Goal: Task Accomplishment & Management: Use online tool/utility

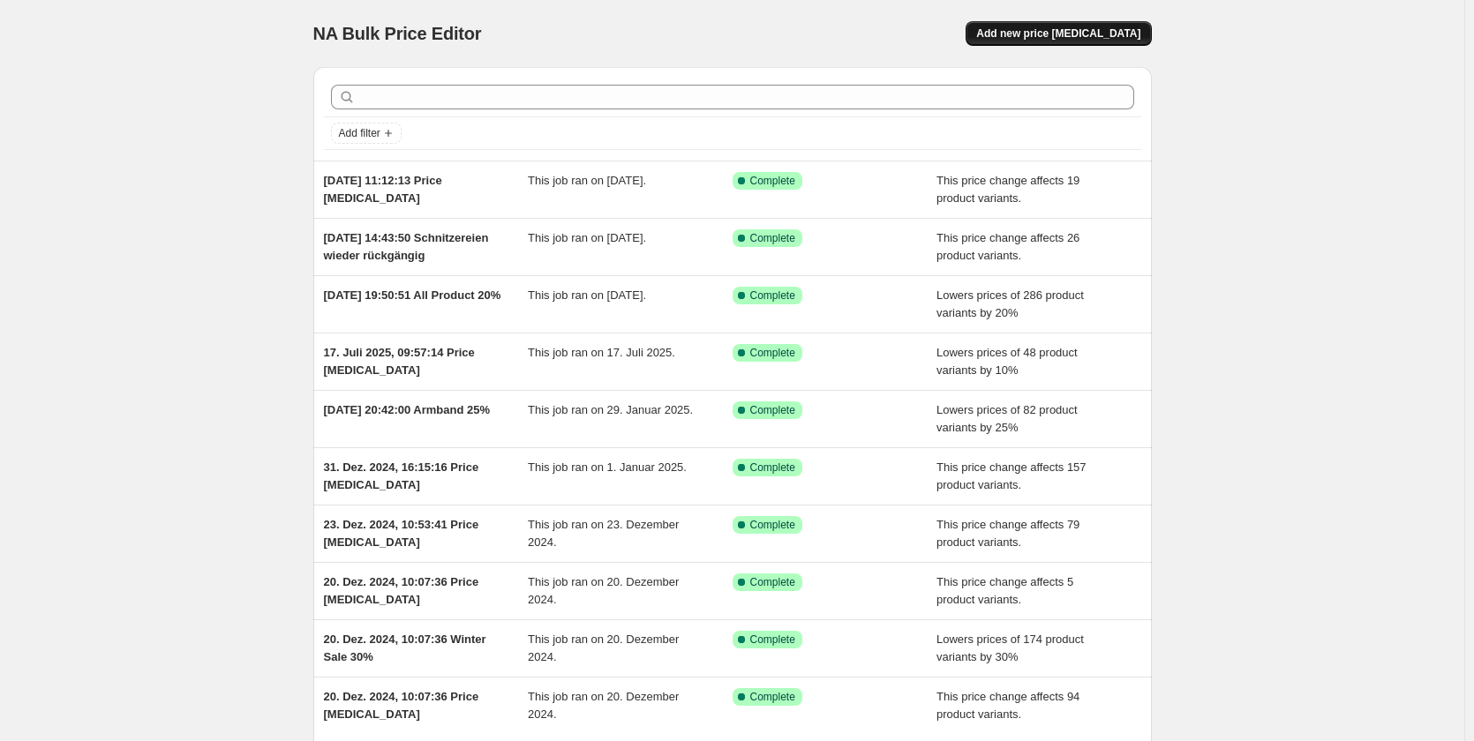
click at [1081, 30] on span "Add new price [MEDICAL_DATA]" at bounding box center [1058, 33] width 164 height 14
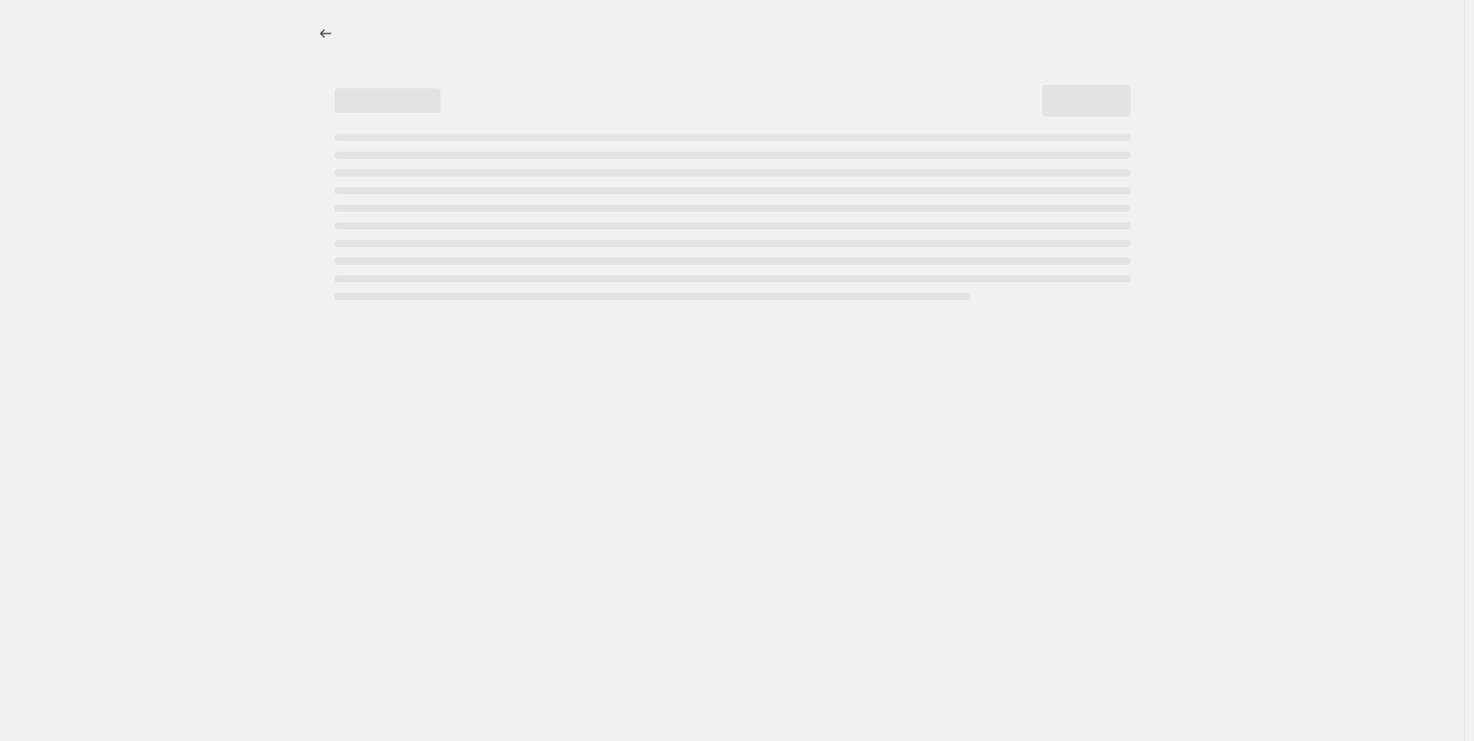
select select "percentage"
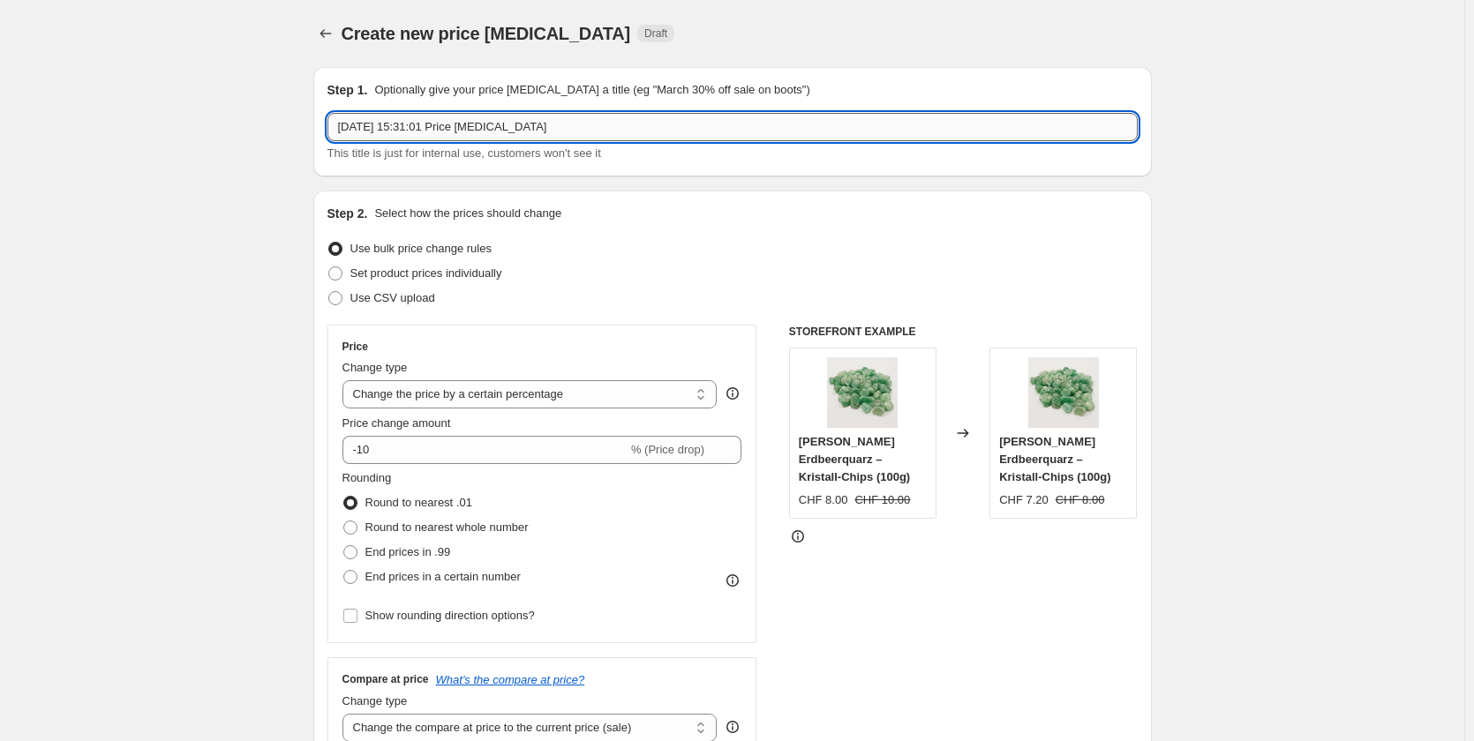
drag, startPoint x: 620, startPoint y: 124, endPoint x: 465, endPoint y: 140, distance: 156.1
click at [465, 140] on input "[DATE] 15:31:01 Price [MEDICAL_DATA]" at bounding box center [732, 127] width 810 height 28
type input "[DATE] 15:31:01 [GEOGRAPHIC_DATA]"
click at [519, 170] on div "Step 1. Optionally give your price [MEDICAL_DATA] a title (eg "March 30% off sa…" at bounding box center [732, 121] width 838 height 109
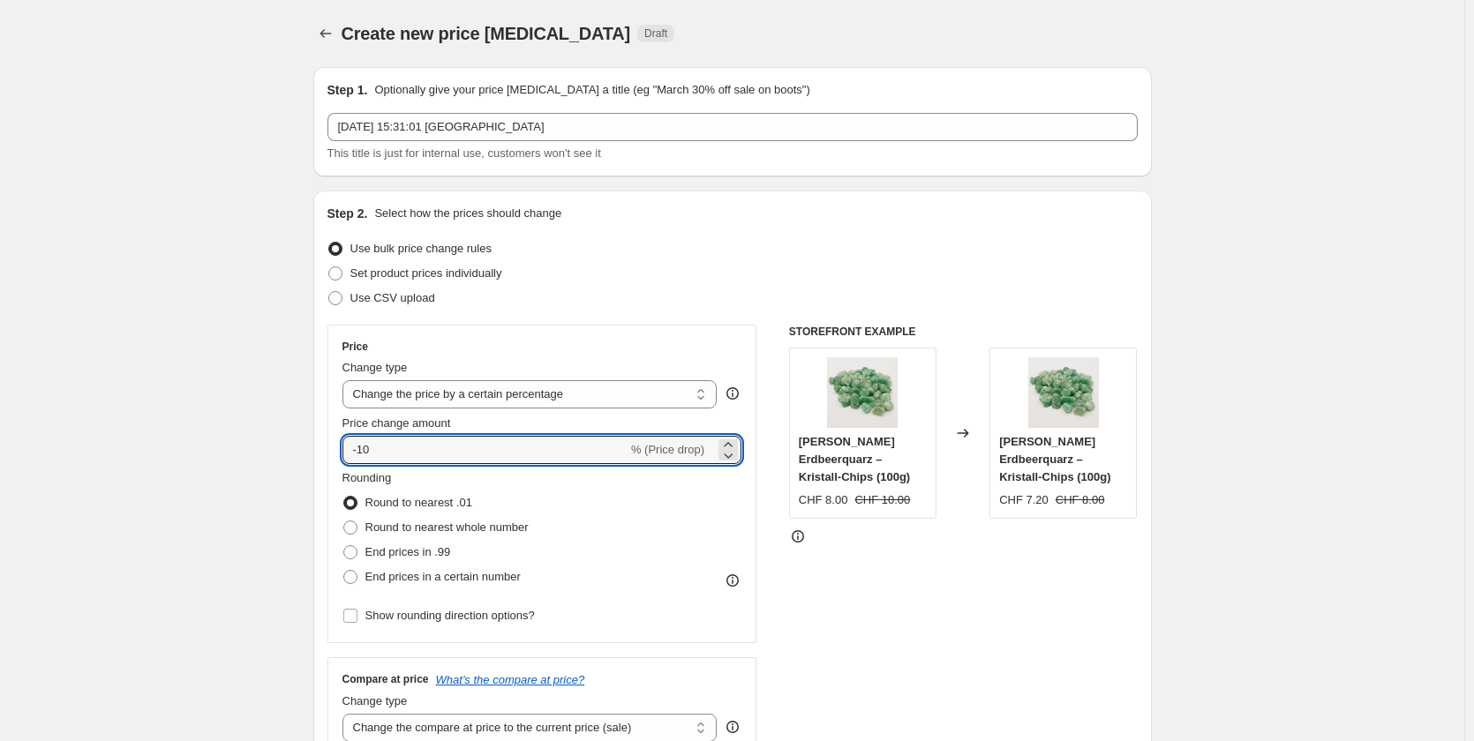
drag, startPoint x: 367, startPoint y: 481, endPoint x: 277, endPoint y: 485, distance: 90.1
type input "-20"
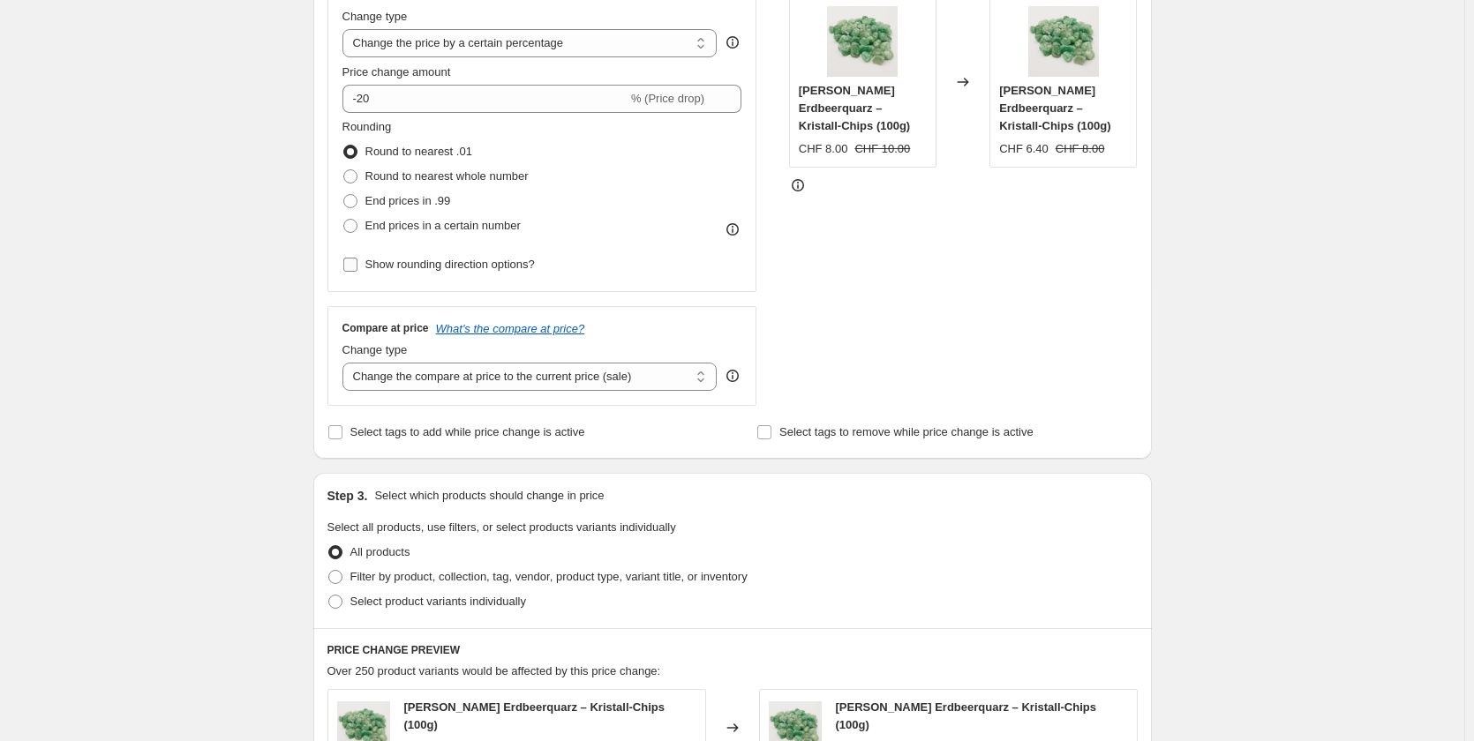
scroll to position [352, 0]
click at [393, 582] on span "Filter by product, collection, tag, vendor, product type, variant title, or inv…" at bounding box center [548, 575] width 397 height 13
click at [329, 570] on input "Filter by product, collection, tag, vendor, product type, variant title, or inv…" at bounding box center [328, 569] width 1 height 1
radio input "true"
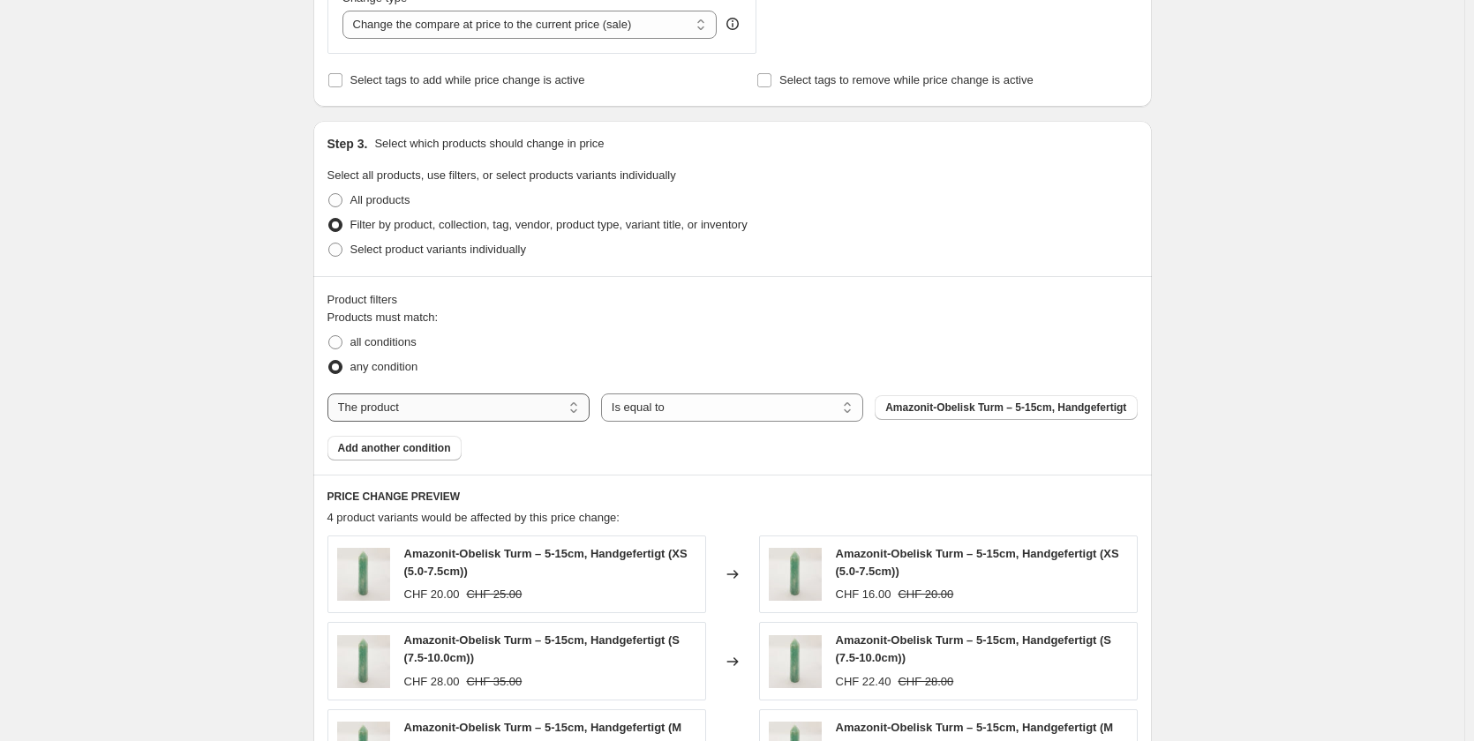
scroll to position [705, 0]
click at [495, 394] on select "The product The product's collection The product's tag The product's vendor The…" at bounding box center [458, 406] width 262 height 28
select select "collection"
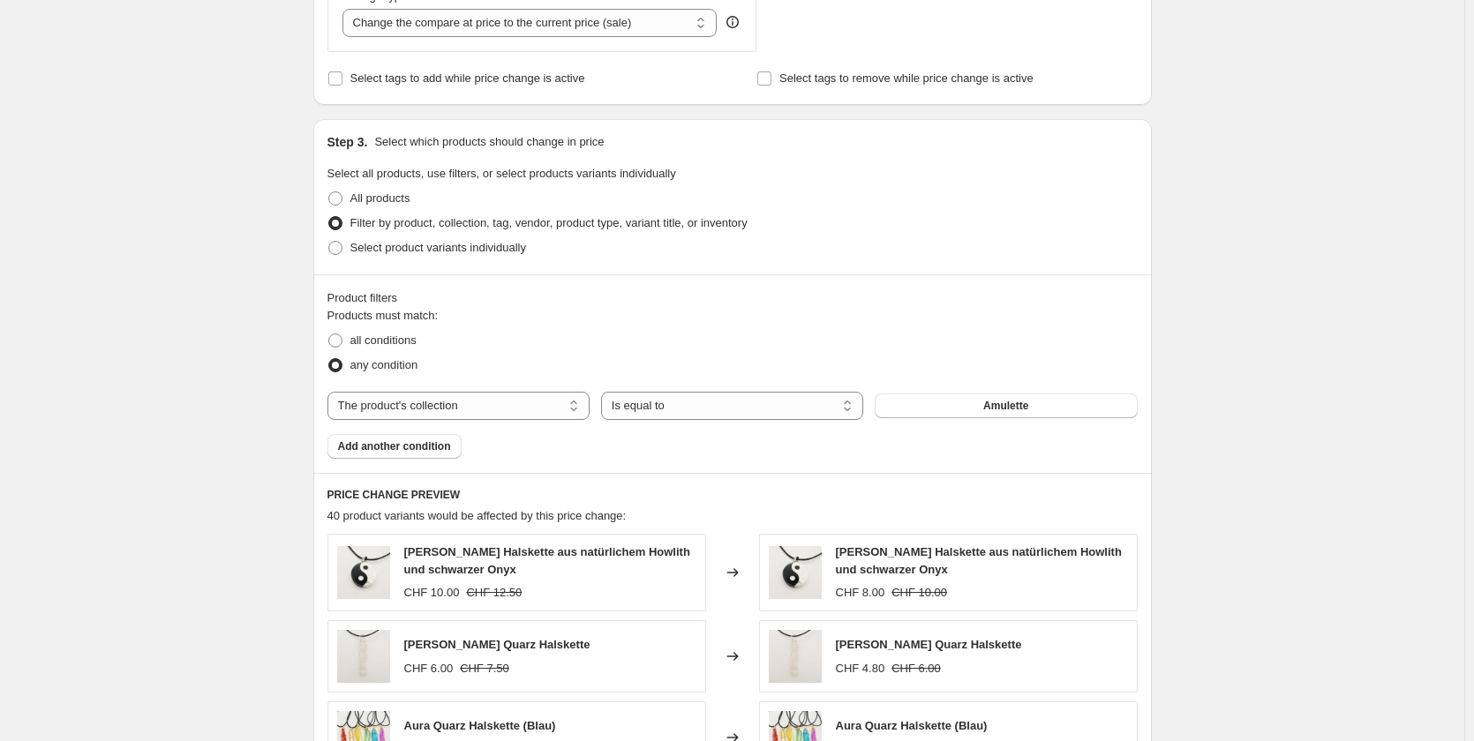
click at [1054, 415] on button "Amulette" at bounding box center [1006, 406] width 262 height 25
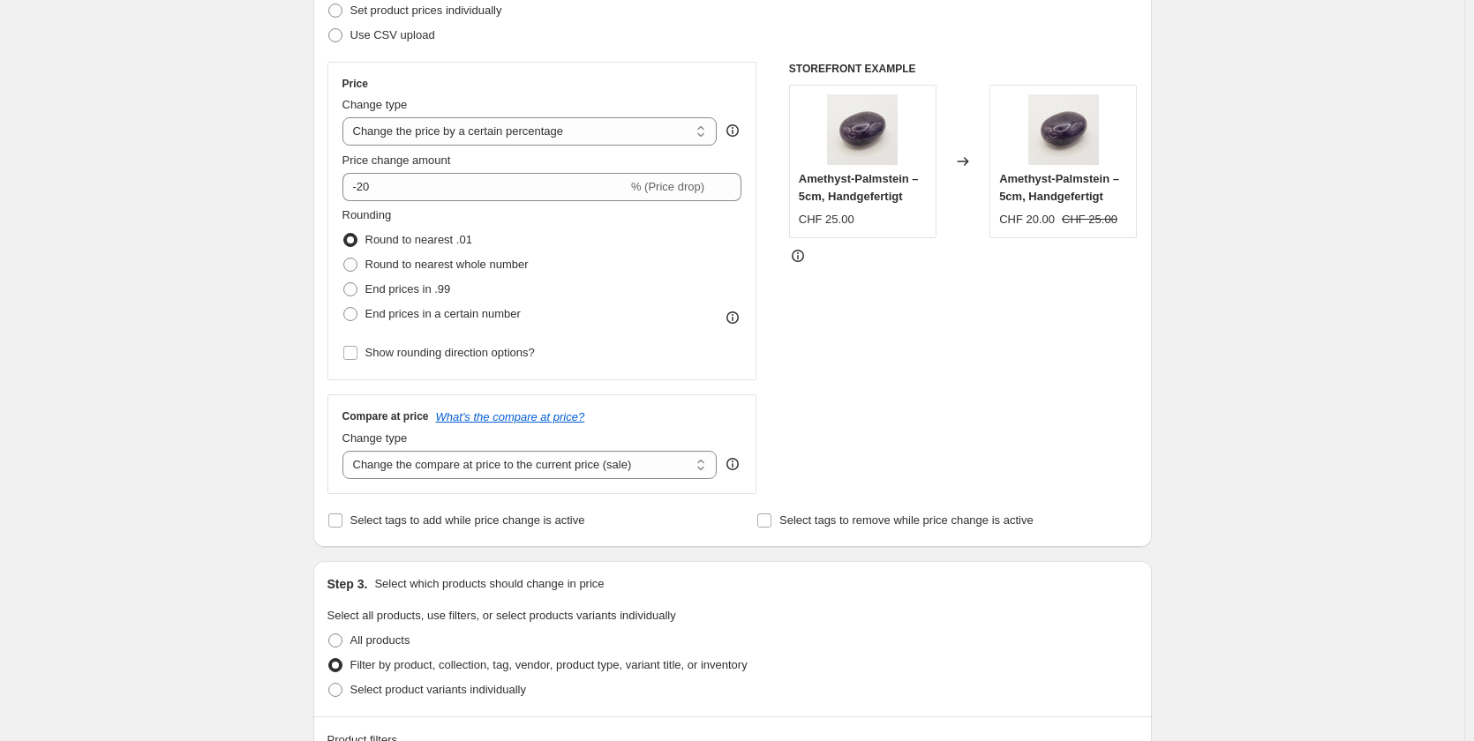
scroll to position [264, 0]
click at [650, 238] on div "Rounding Round to nearest .01 Round to nearest whole number End prices in .99 E…" at bounding box center [542, 266] width 400 height 120
click at [457, 270] on span "Round to nearest whole number" at bounding box center [446, 263] width 163 height 13
click at [344, 258] on input "Round to nearest whole number" at bounding box center [343, 257] width 1 height 1
radio input "true"
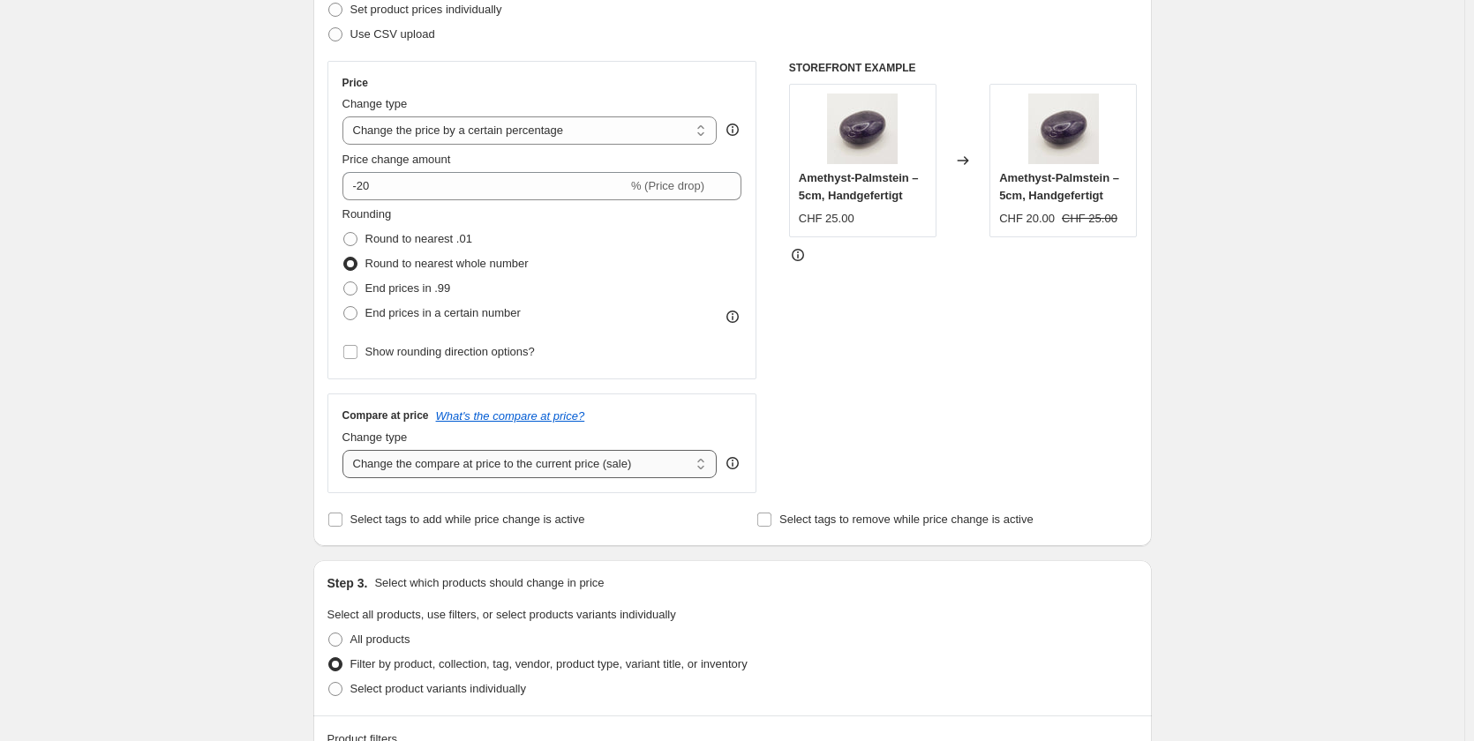
click at [471, 470] on select "Change the compare at price to the current price (sale) Change the compare at p…" at bounding box center [529, 464] width 375 height 28
click at [346, 450] on select "Change the compare at price to the current price (sale) Change the compare at p…" at bounding box center [529, 464] width 375 height 28
click at [958, 398] on div "STOREFRONT EXAMPLE Amethyst-Palmstein – 5cm, Handgefertigt CHF 25.00 Changed to…" at bounding box center [963, 277] width 349 height 432
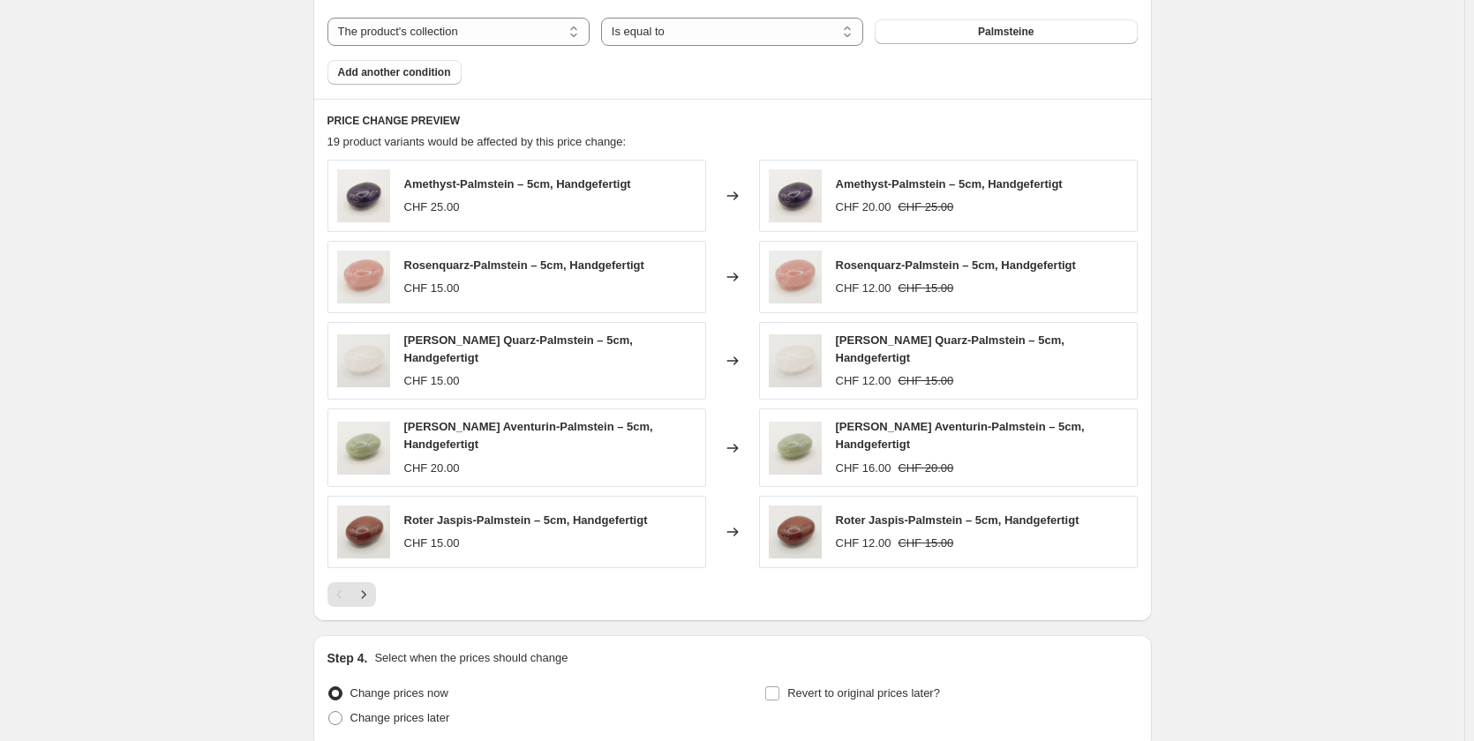
scroll to position [1222, 0]
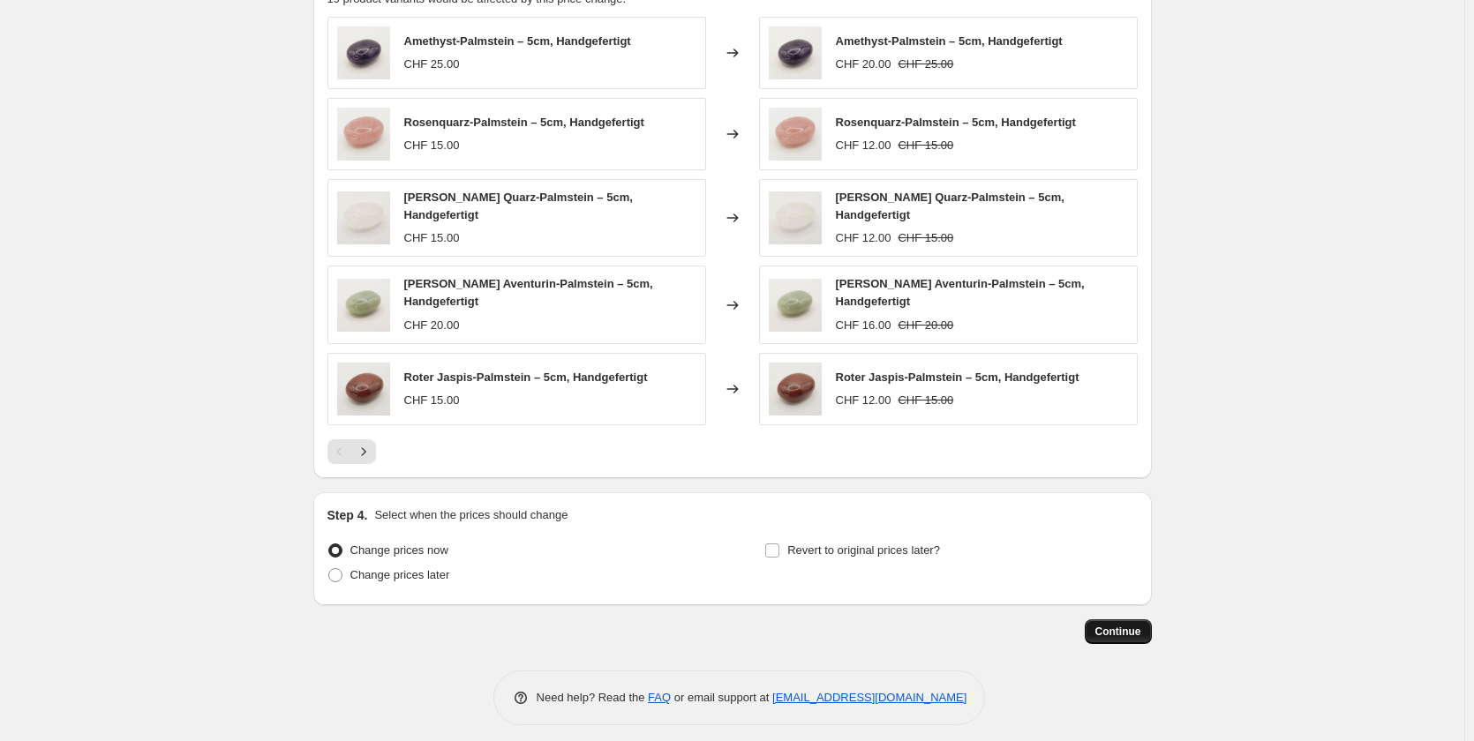
click at [1133, 627] on span "Continue" at bounding box center [1118, 632] width 46 height 14
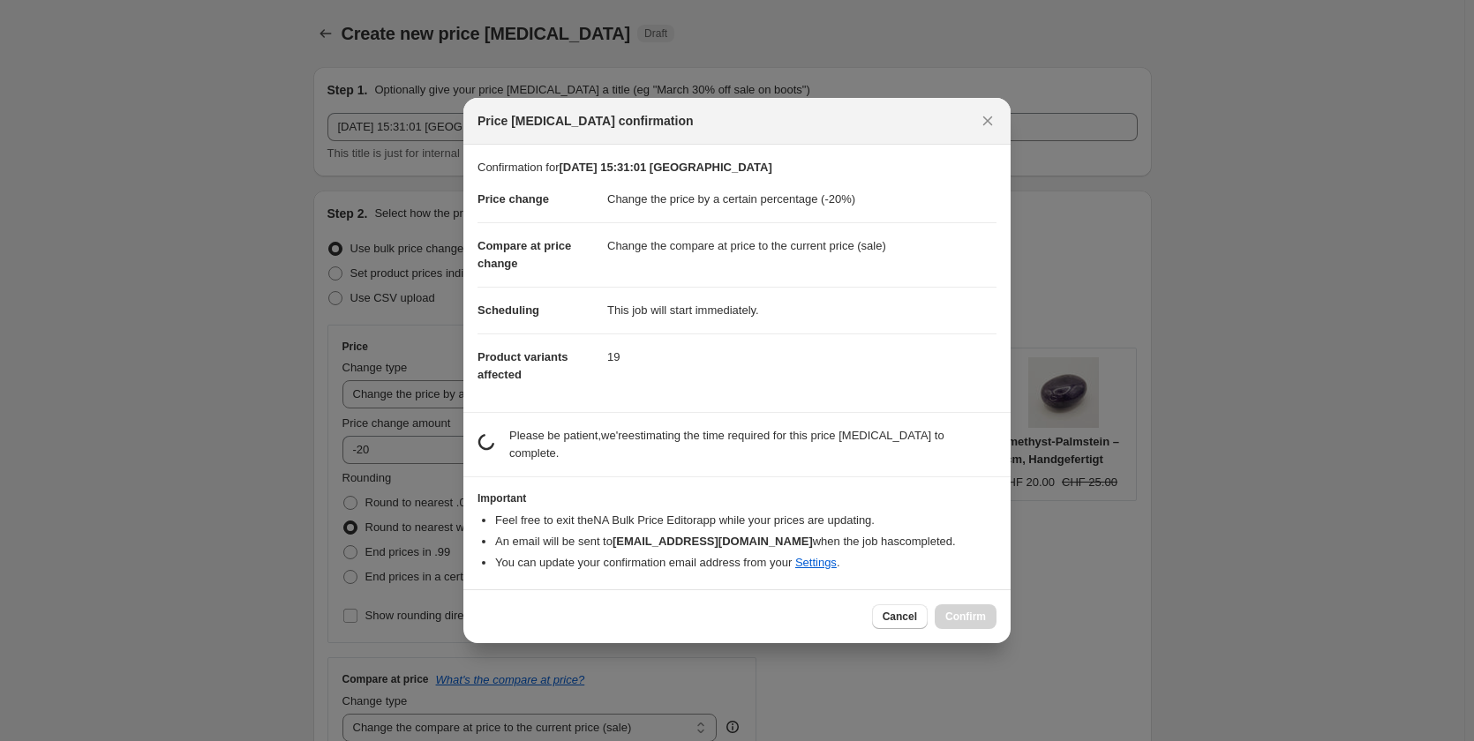
scroll to position [0, 0]
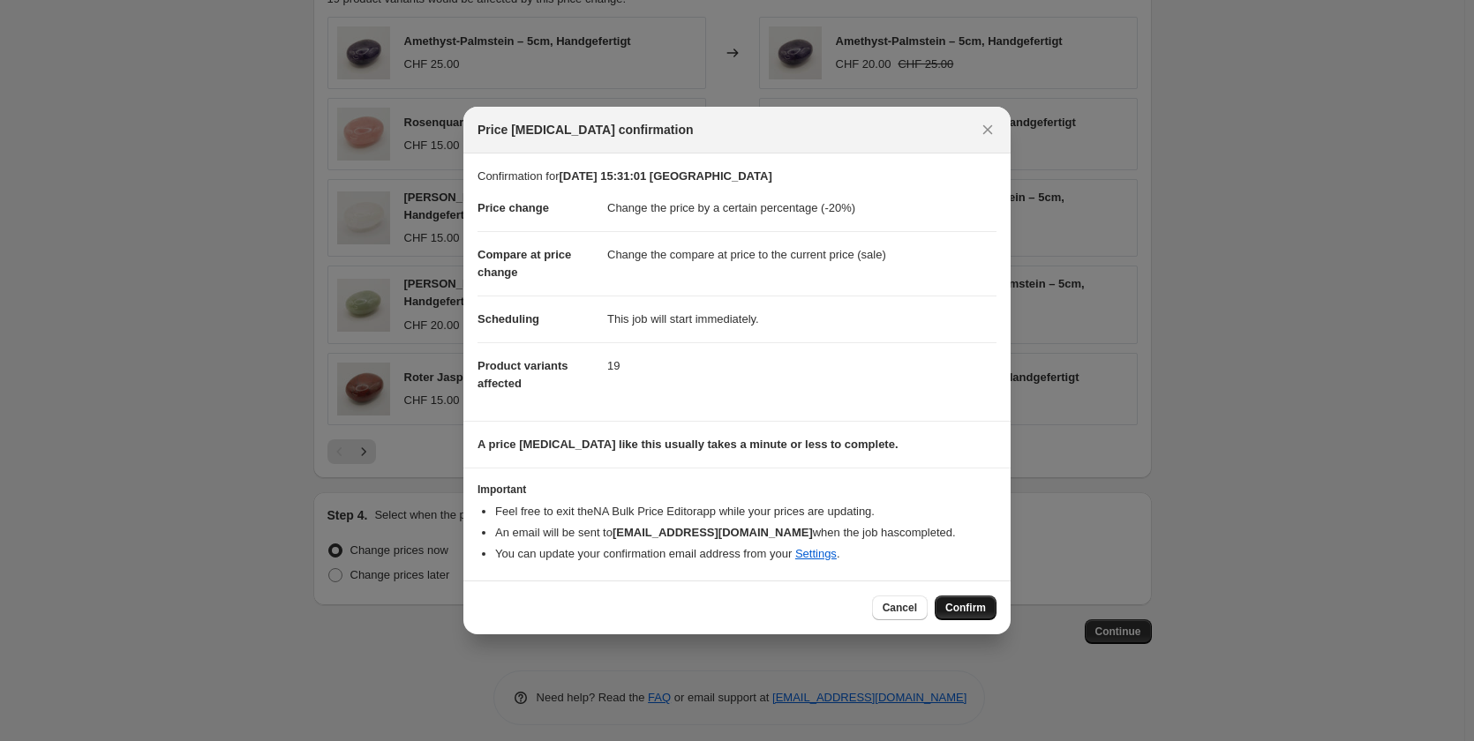
click at [956, 607] on span "Confirm" at bounding box center [965, 608] width 41 height 14
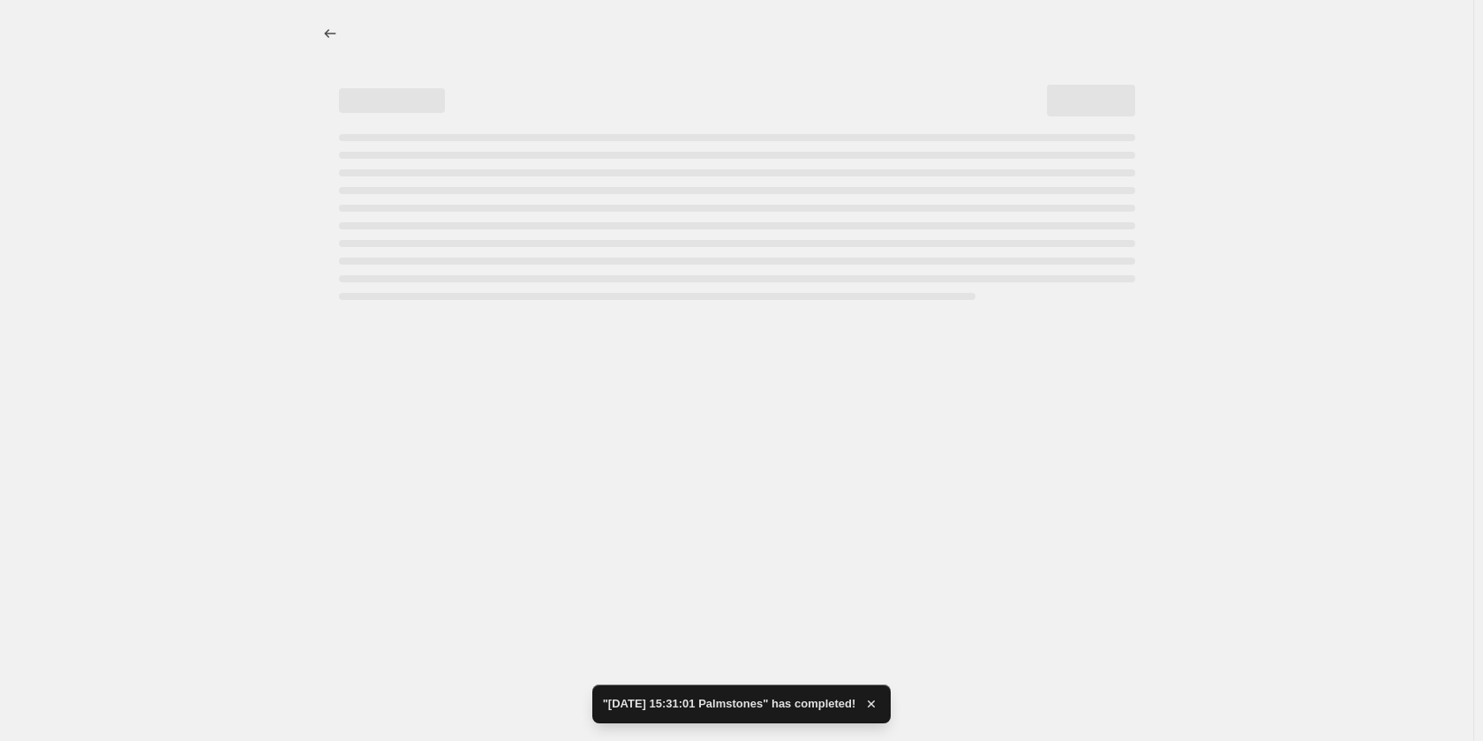
select select "percentage"
select select "collection"
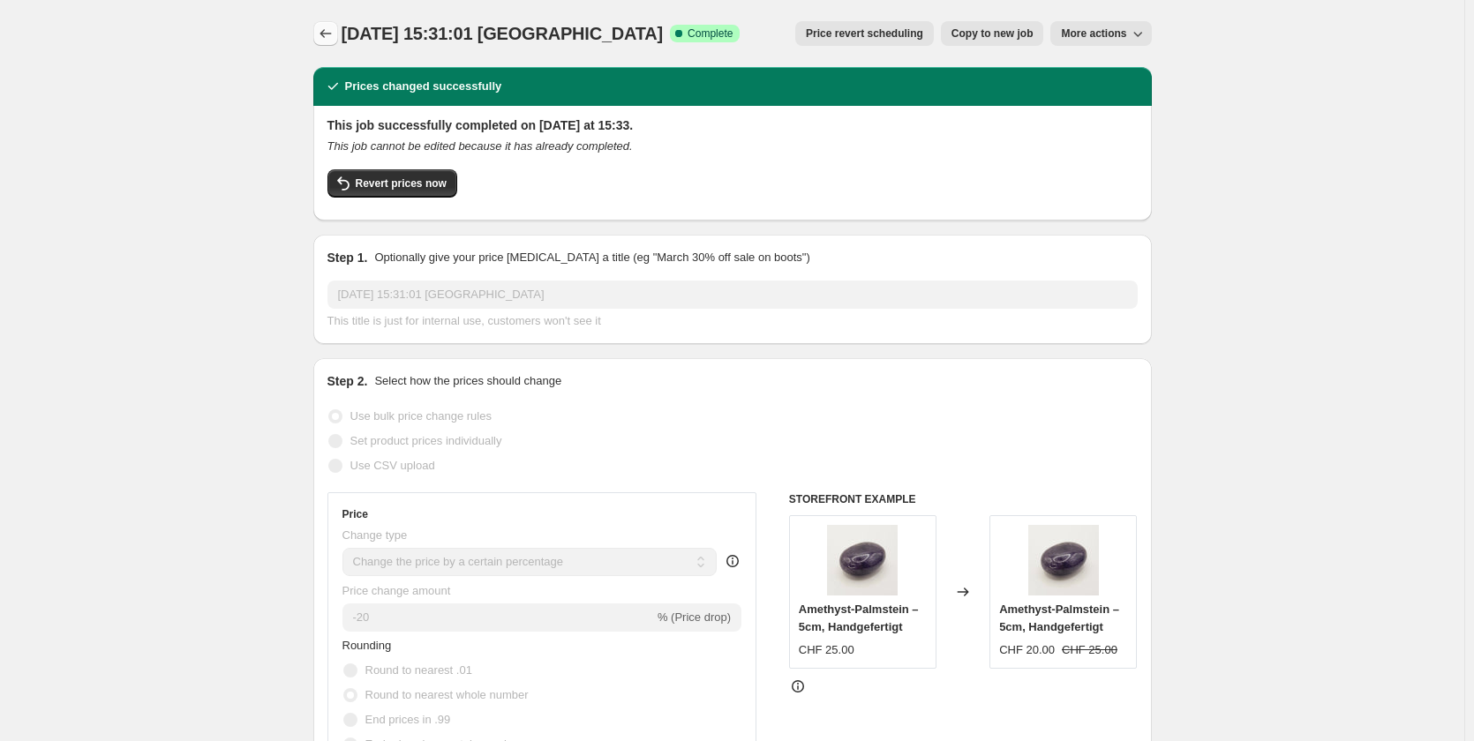
click at [334, 31] on icon "Price change jobs" at bounding box center [326, 34] width 18 height 18
